Goal: Check status: Check status

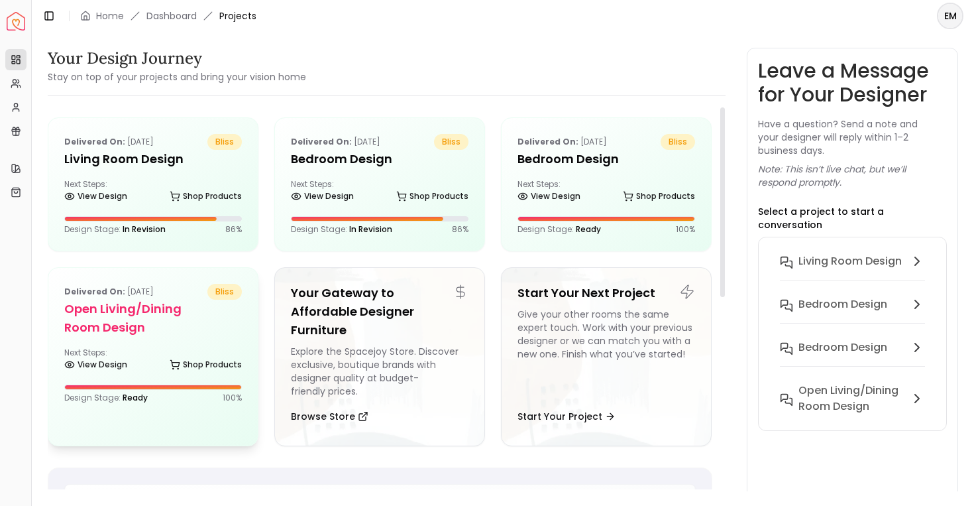
click at [184, 324] on h5 "Open Living/Dining Room Design" at bounding box center [153, 318] width 178 height 37
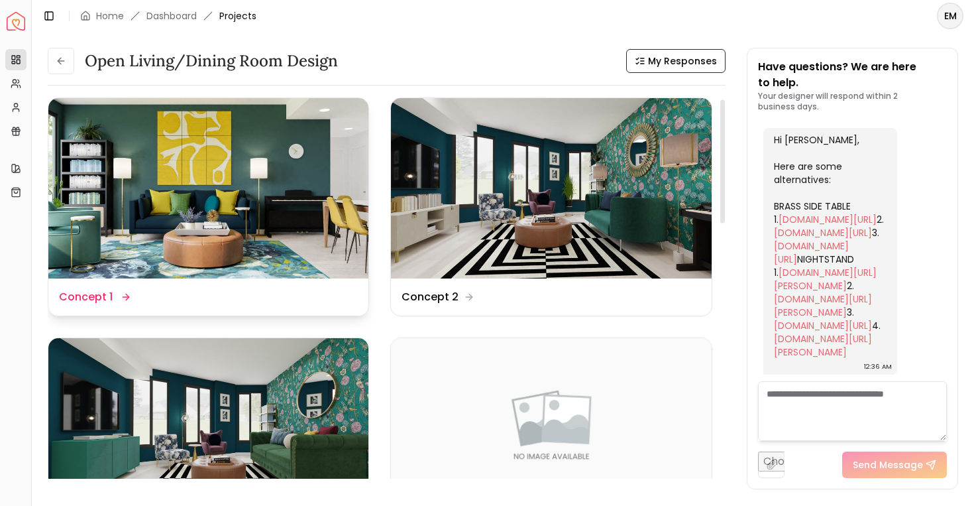
scroll to position [11, 0]
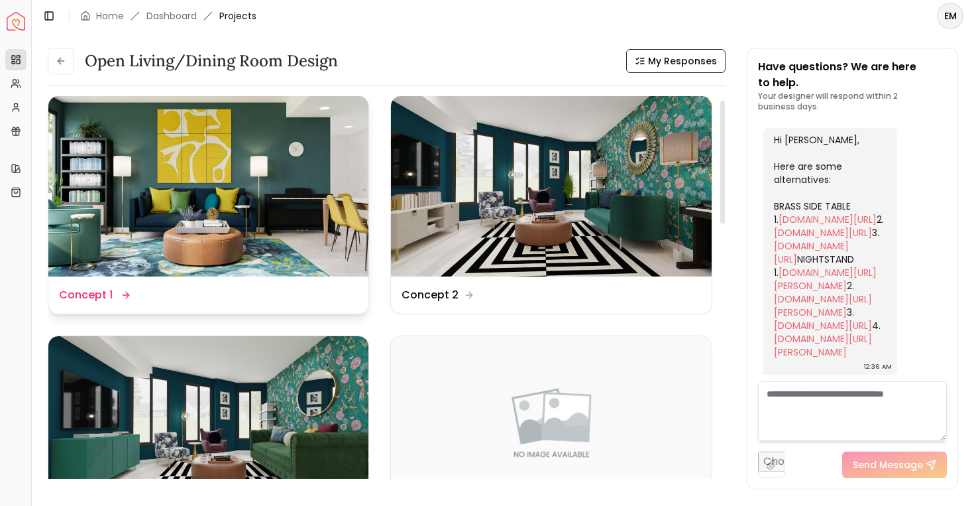
click at [341, 229] on img at bounding box center [208, 186] width 320 height 180
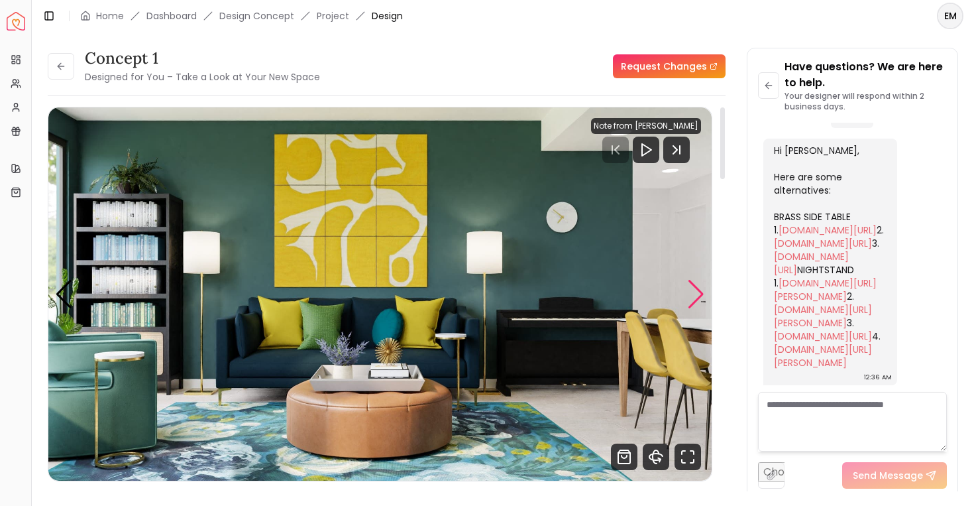
click at [699, 284] on div "Next slide" at bounding box center [696, 294] width 18 height 29
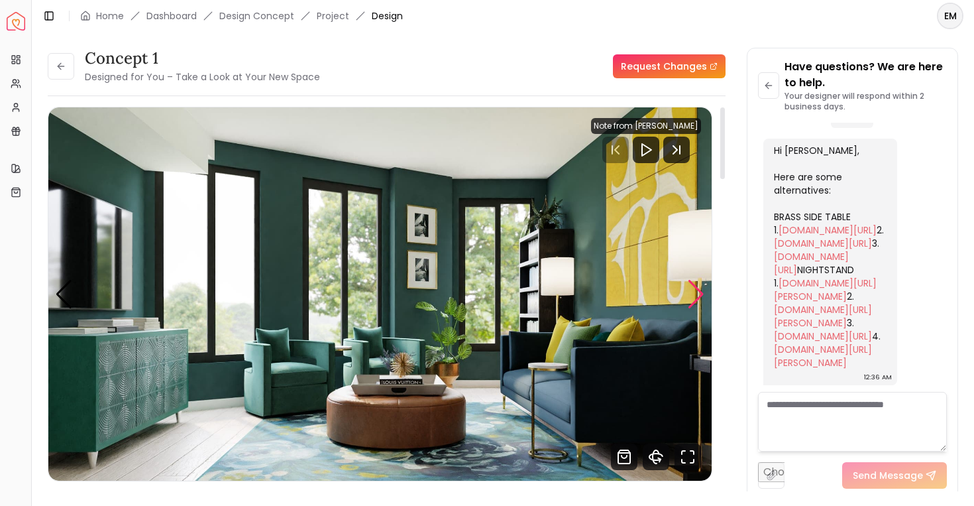
click at [699, 284] on div "Next slide" at bounding box center [696, 294] width 18 height 29
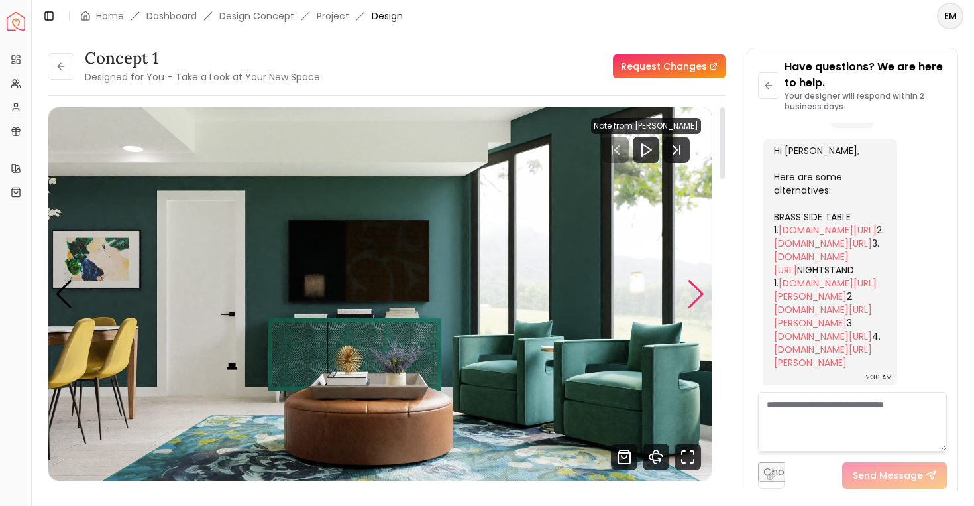
click at [699, 284] on div "Next slide" at bounding box center [696, 294] width 18 height 29
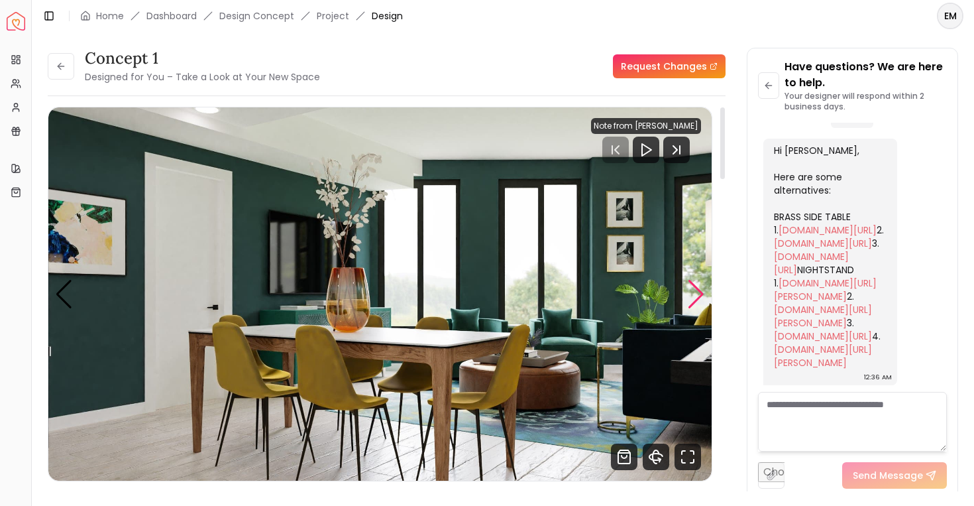
click at [699, 284] on div "Next slide" at bounding box center [696, 294] width 18 height 29
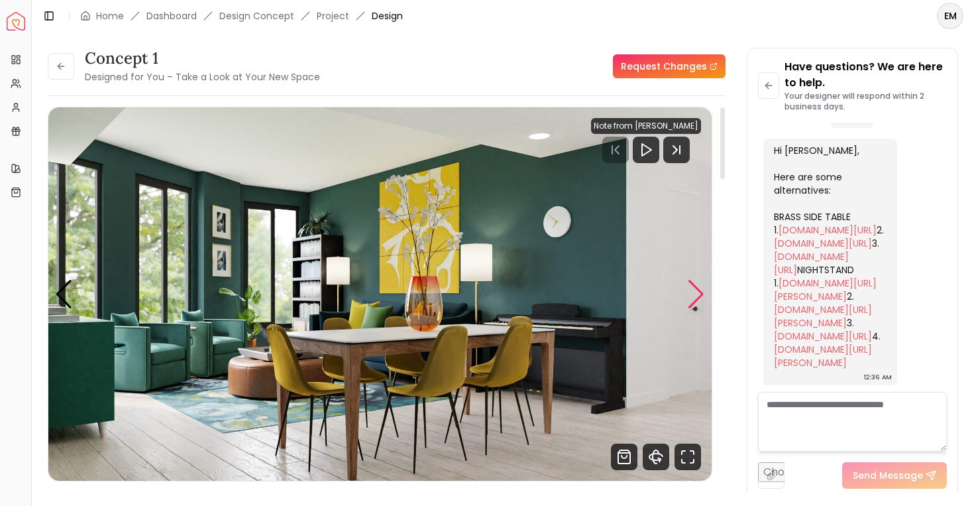
click at [699, 284] on div "Next slide" at bounding box center [696, 294] width 18 height 29
